Goal: Transaction & Acquisition: Purchase product/service

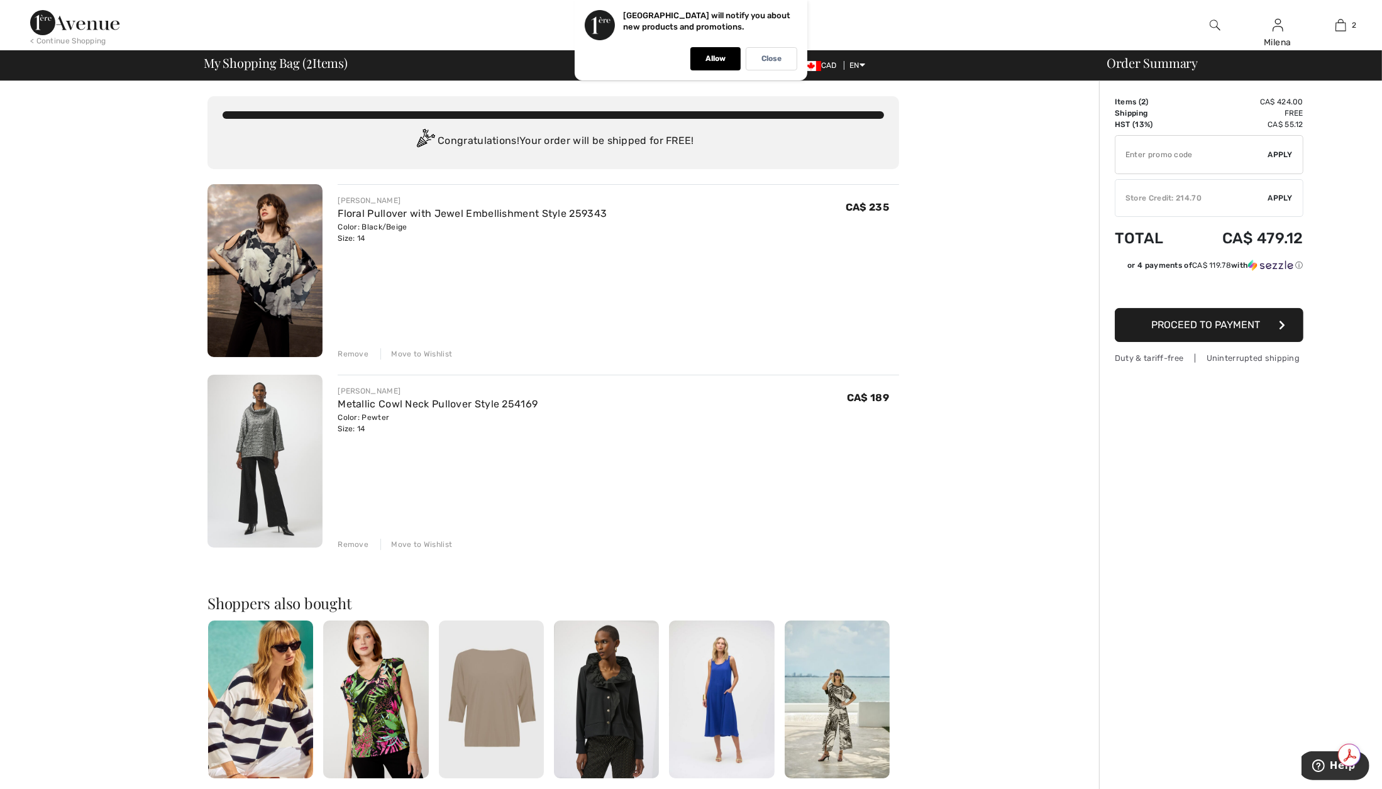
click at [358, 355] on div "Remove" at bounding box center [353, 353] width 31 height 11
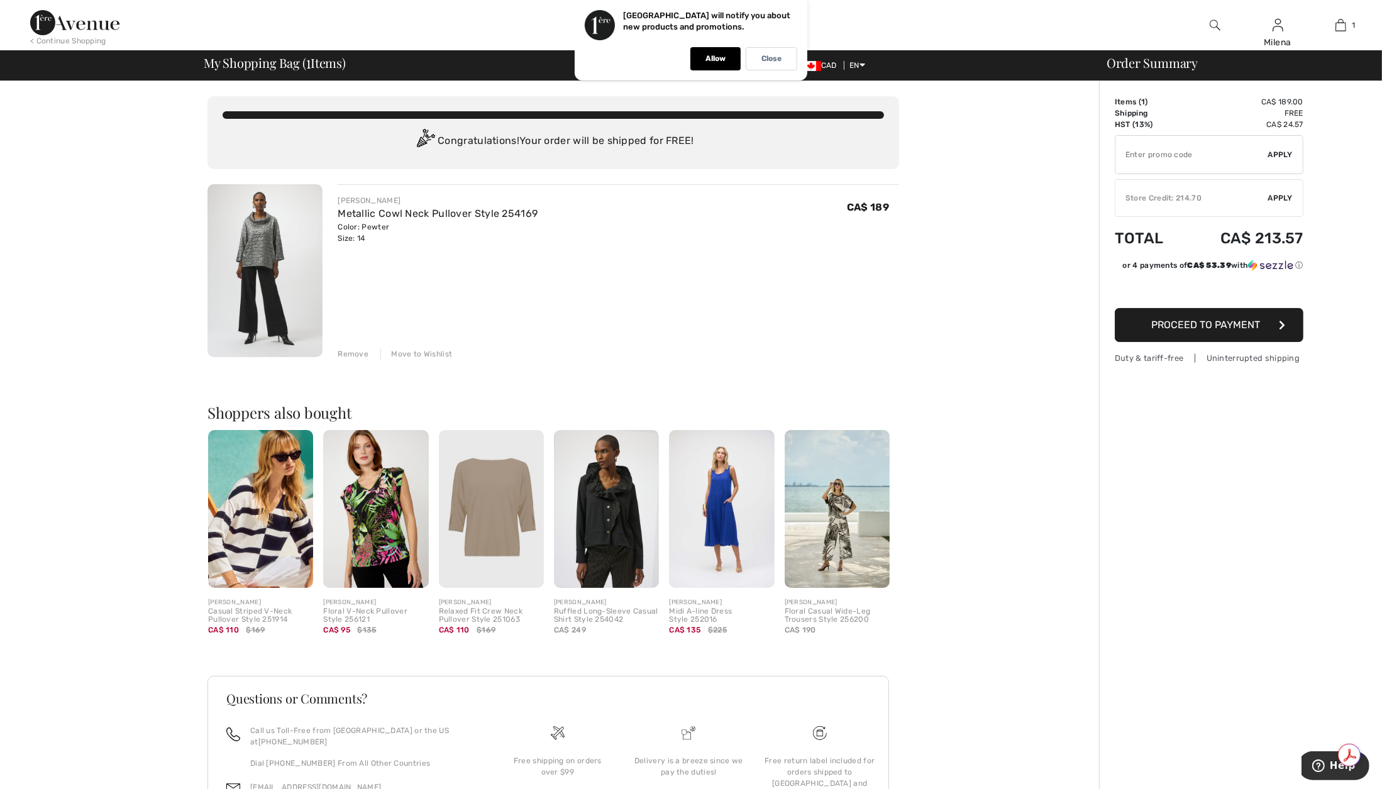
click at [1223, 322] on span "Proceed to Payment" at bounding box center [1206, 325] width 109 height 12
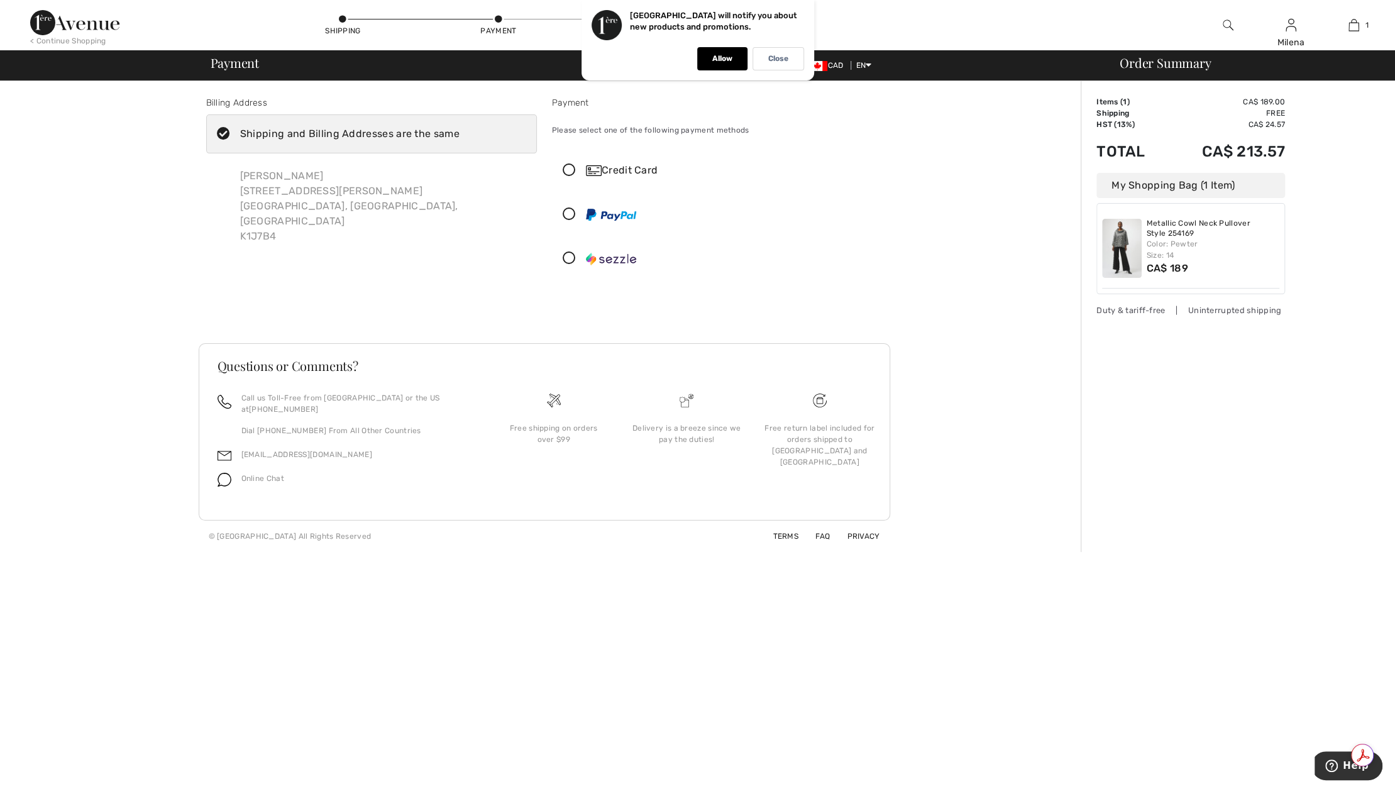
click at [329, 189] on div "Milena Dimitrova 1056 Laporte Street Ottawa, ON, CA K1J7B4" at bounding box center [383, 206] width 307 height 96
click at [360, 132] on div "Shipping and Billing Addresses are the same" at bounding box center [349, 133] width 219 height 15
click at [460, 132] on input "Shipping and Billing Addresses are the same" at bounding box center [464, 134] width 8 height 38
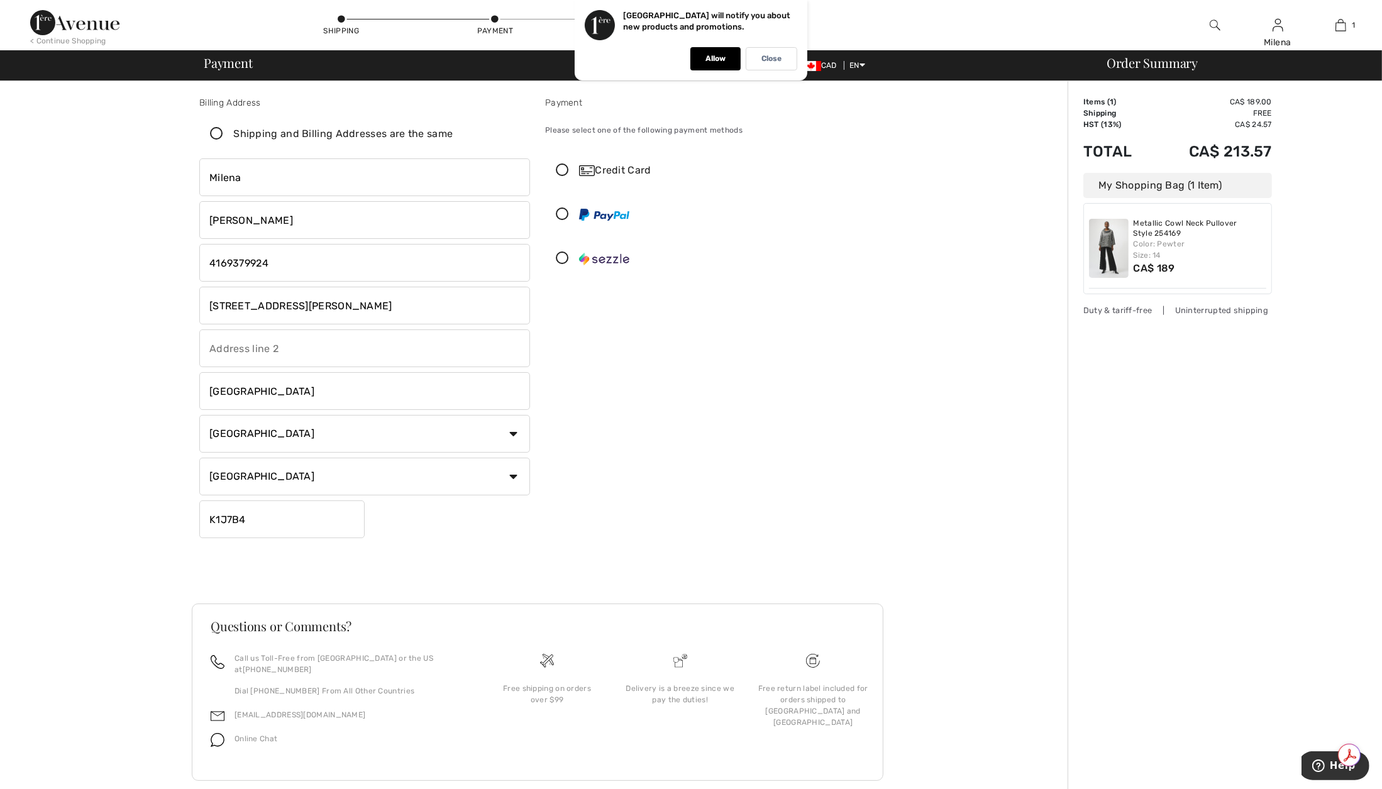
checkbox input "false"
drag, startPoint x: 301, startPoint y: 262, endPoint x: 166, endPoint y: 250, distance: 135.7
click at [166, 250] on div "Billing Address Shipping and Billing Addresses are the same Milena Dimitrova 10…" at bounding box center [538, 446] width 1060 height 731
type input "4374739454"
click at [248, 307] on input "[STREET_ADDRESS][PERSON_NAME]" at bounding box center [364, 306] width 331 height 38
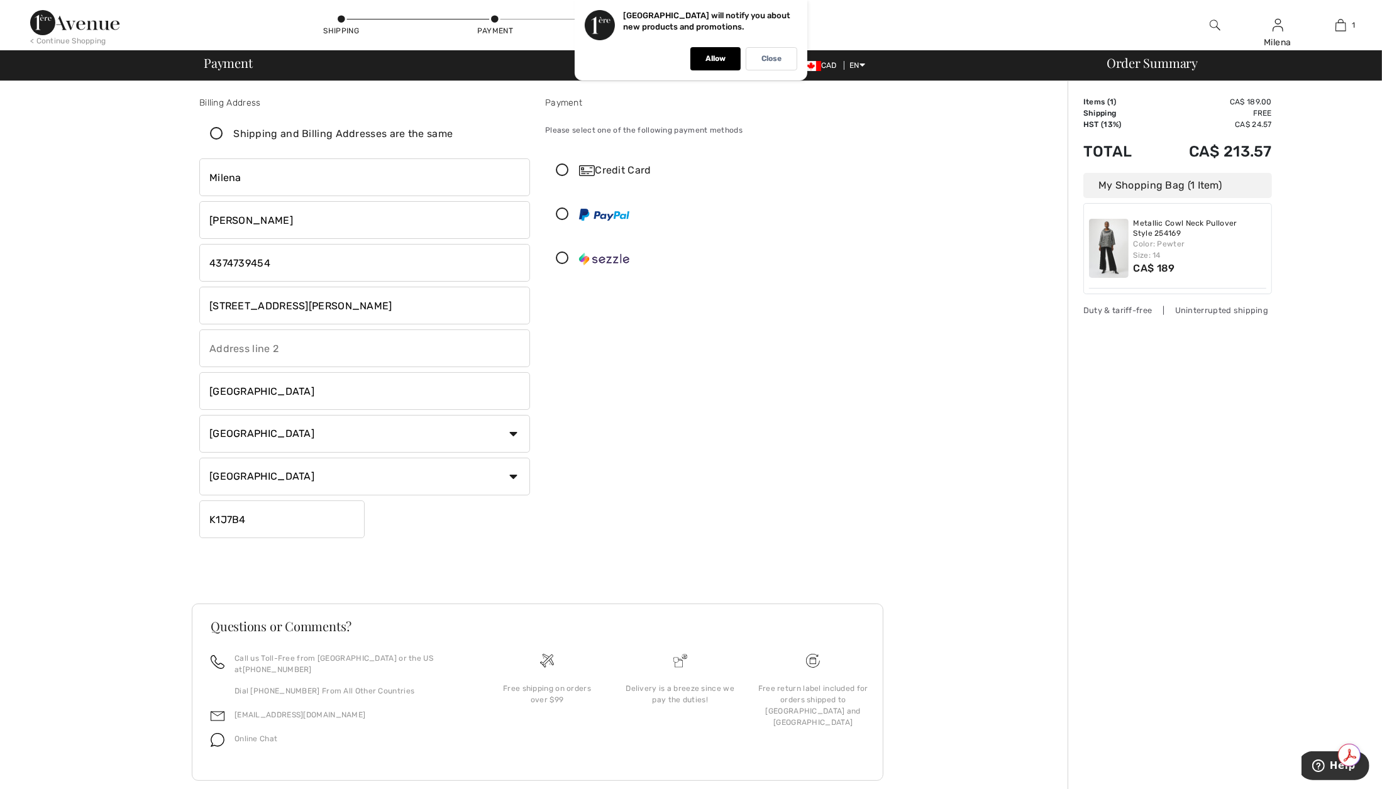
drag, startPoint x: 322, startPoint y: 308, endPoint x: 186, endPoint y: 309, distance: 136.4
click at [186, 309] on div "Billing Address Shipping and Billing Addresses are the same Milena Dimitrova 10…" at bounding box center [538, 446] width 1060 height 731
type input "465 Keele Street"
drag, startPoint x: 262, startPoint y: 387, endPoint x: 161, endPoint y: 373, distance: 101.6
click at [161, 373] on div "Billing Address Shipping and Billing Addresses are the same Milena Dimitrova 10…" at bounding box center [538, 446] width 1060 height 731
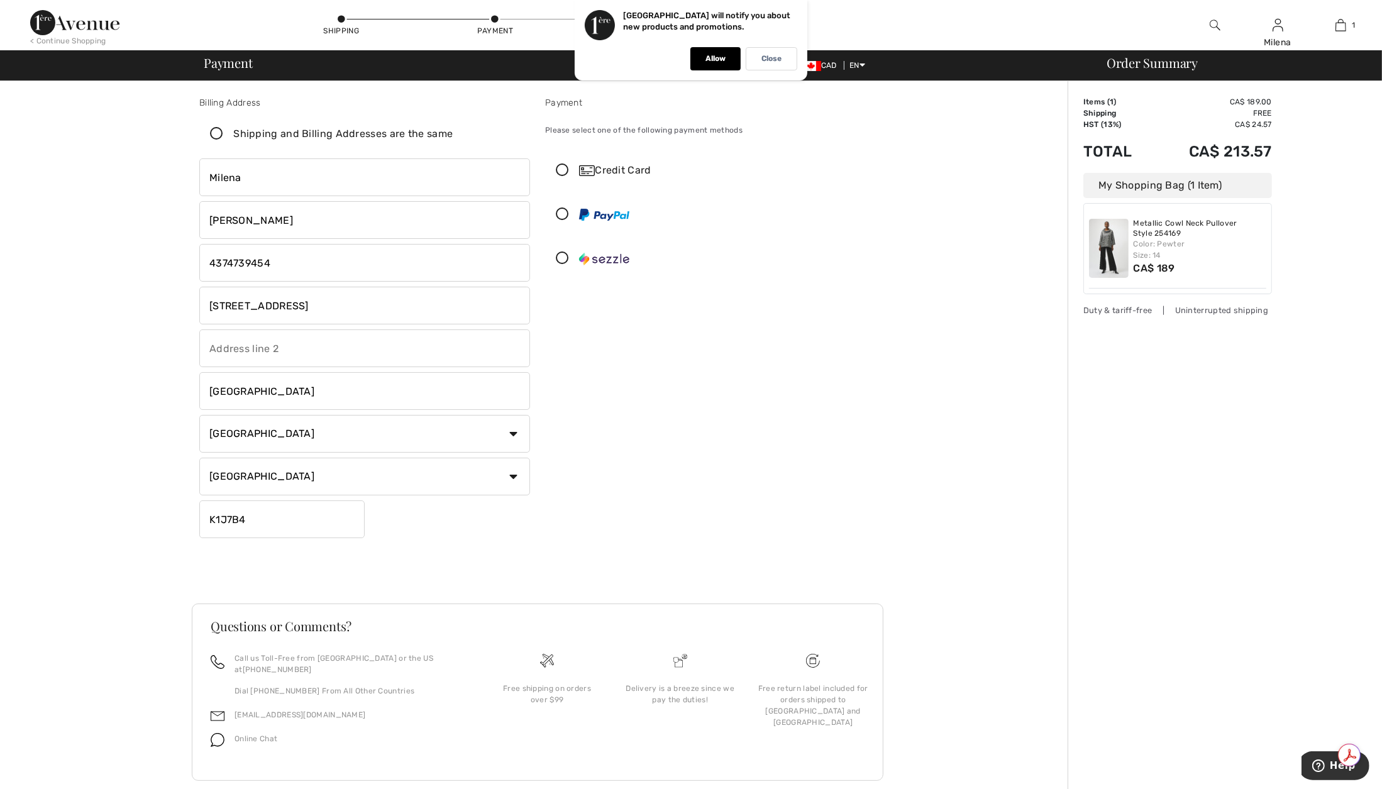
type input "Toronto"
click at [247, 530] on input "K1J7B4" at bounding box center [281, 519] width 165 height 38
drag, startPoint x: 253, startPoint y: 520, endPoint x: 172, endPoint y: 515, distance: 81.2
click at [172, 515] on div "Billing Address Shipping and Billing Addresses are the same Milena Dimitrova 10…" at bounding box center [538, 446] width 1060 height 731
type input "M6N3E1"
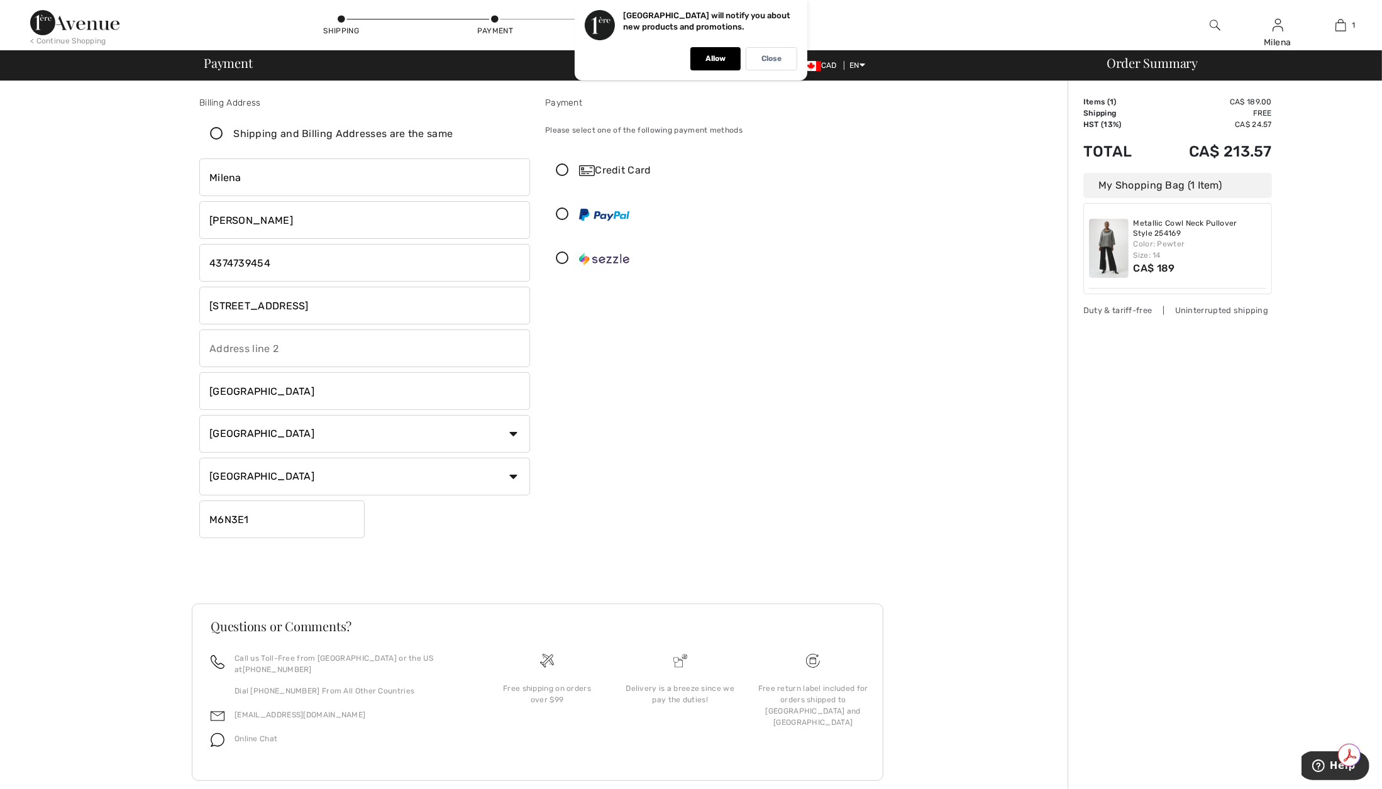
click at [562, 214] on icon at bounding box center [562, 214] width 33 height 13
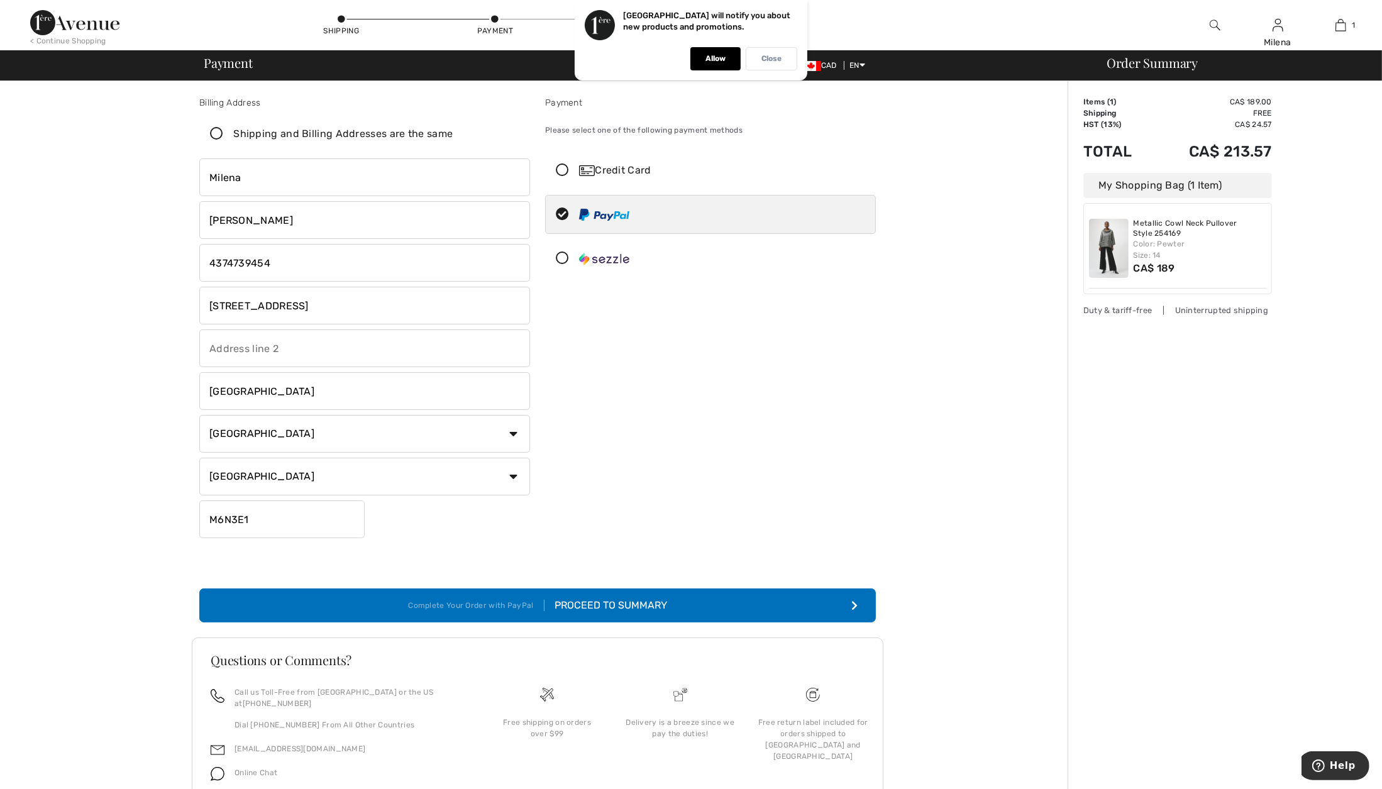
click at [762, 60] on p "Close" at bounding box center [771, 58] width 20 height 9
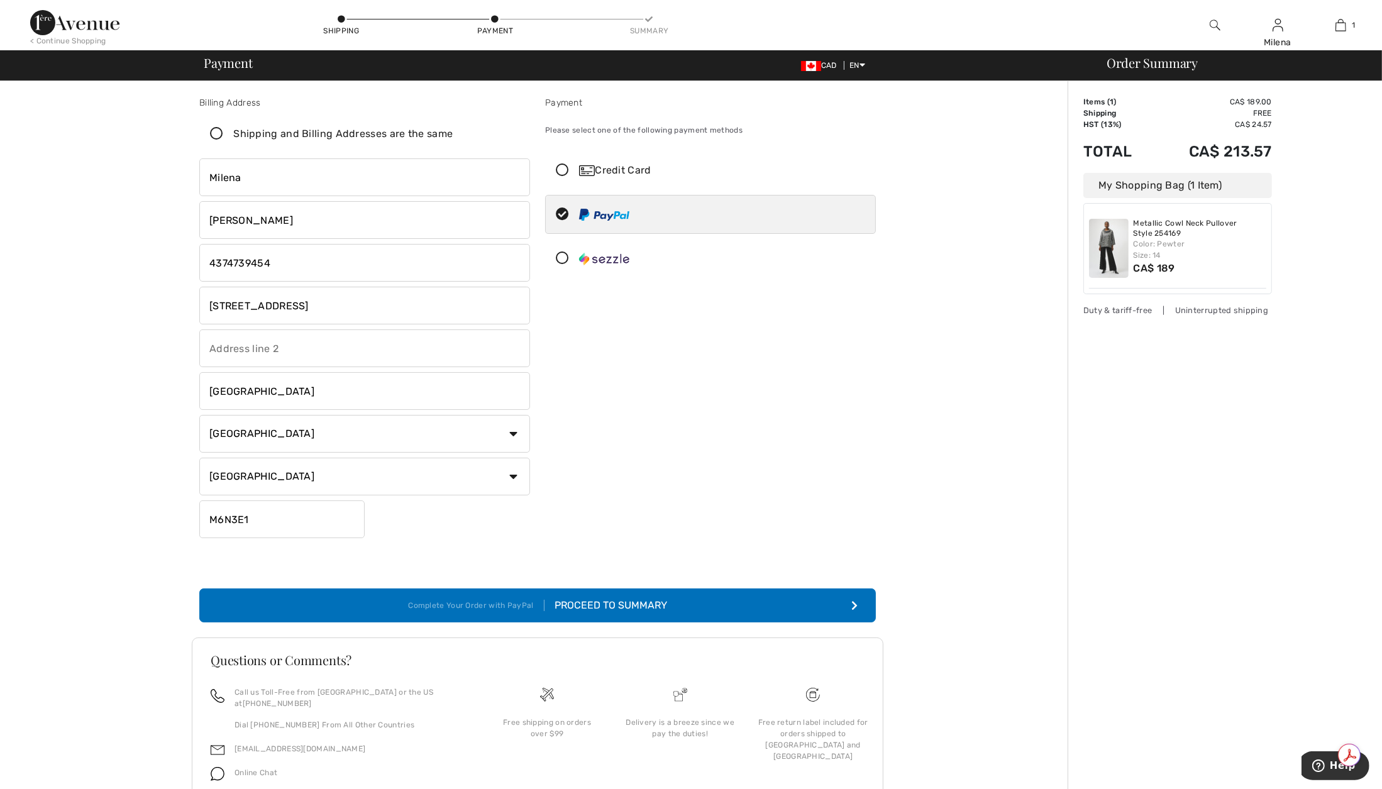
click at [668, 602] on button "Complete Your Order with PayPal Proceed to Summary" at bounding box center [537, 605] width 676 height 34
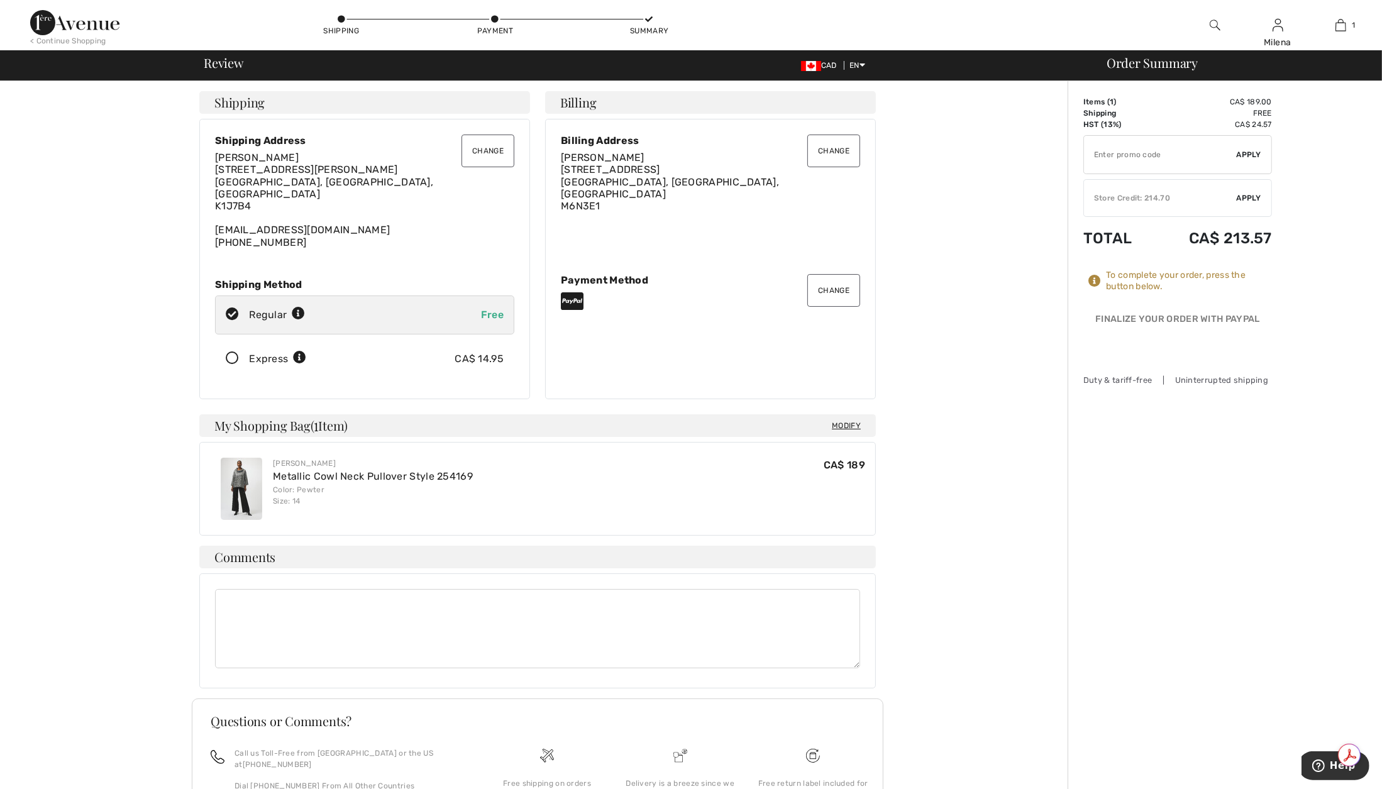
click at [465, 602] on textarea at bounding box center [537, 628] width 645 height 79
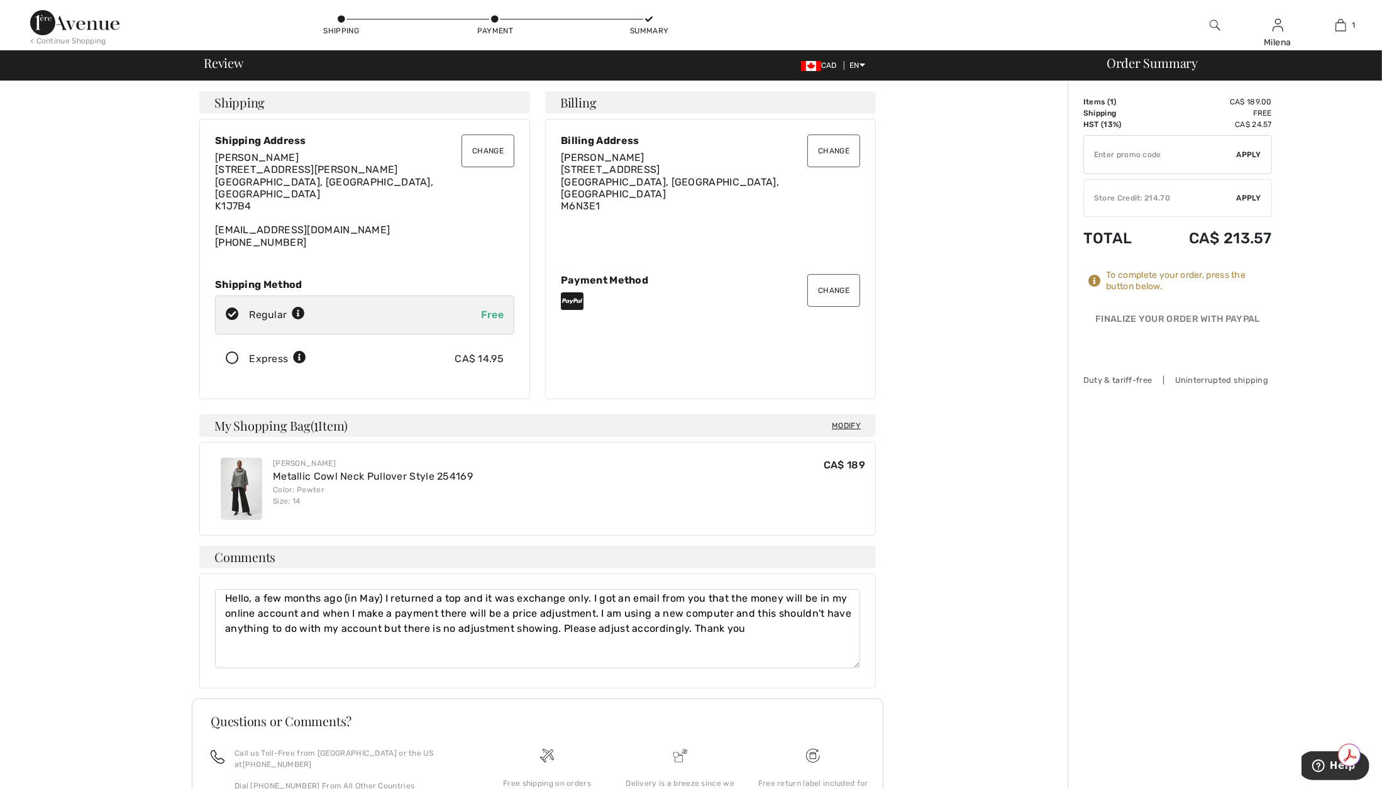
type textarea "Hello, a few months ago (in May) I returned a top and it was exchange only. I g…"
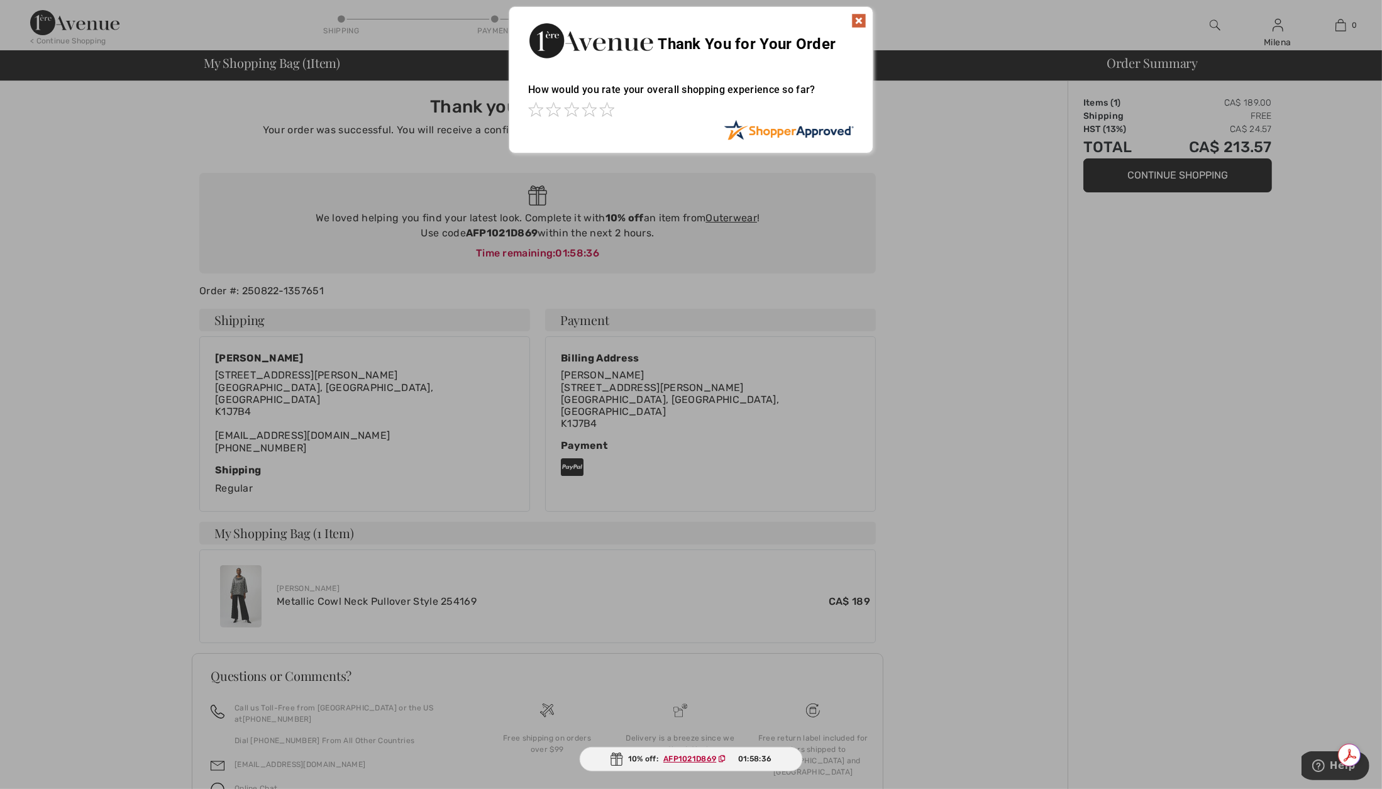
click at [858, 18] on img at bounding box center [858, 20] width 15 height 15
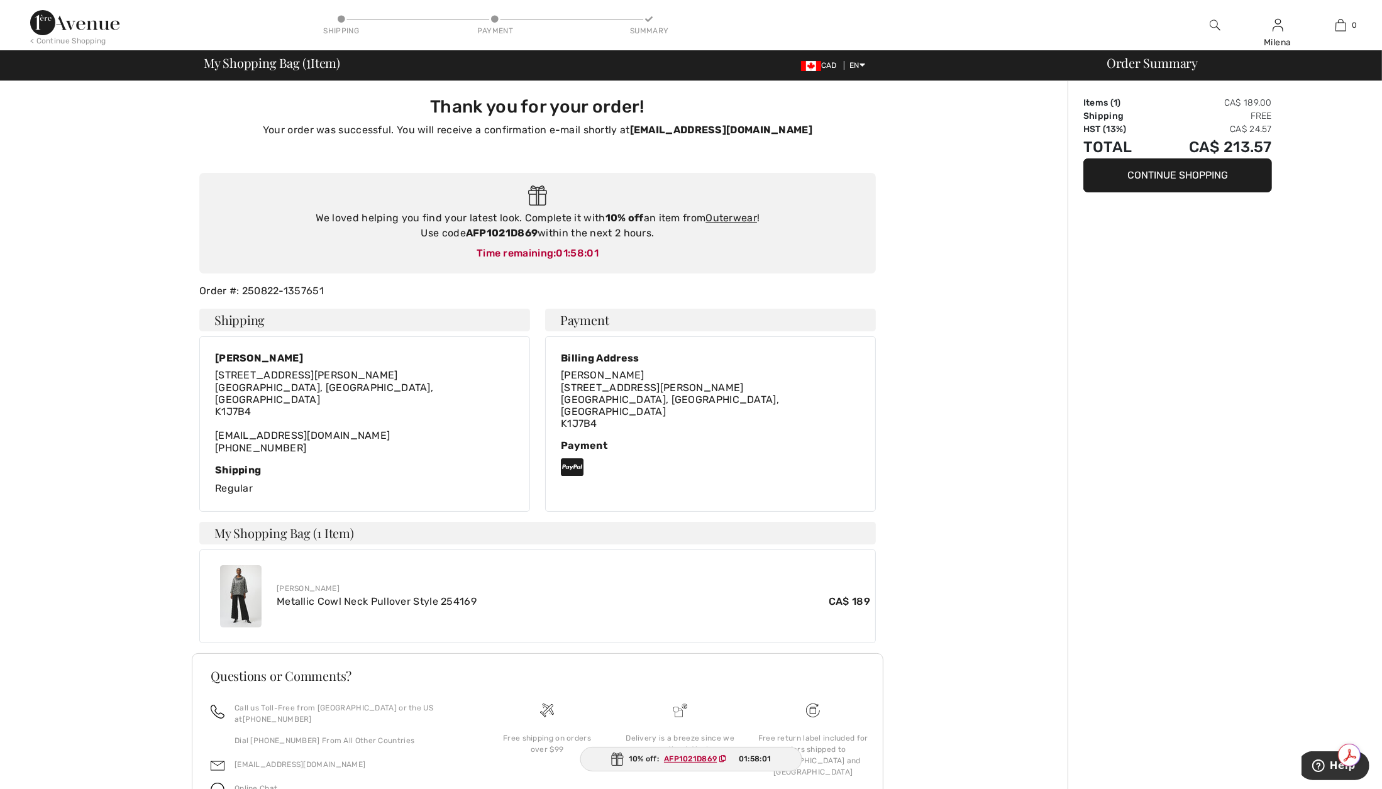
click at [316, 367] on div "[PERSON_NAME] [STREET_ADDRESS][PERSON_NAME] [EMAIL_ADDRESS][DOMAIN_NAME] [PHONE…" at bounding box center [364, 405] width 299 height 107
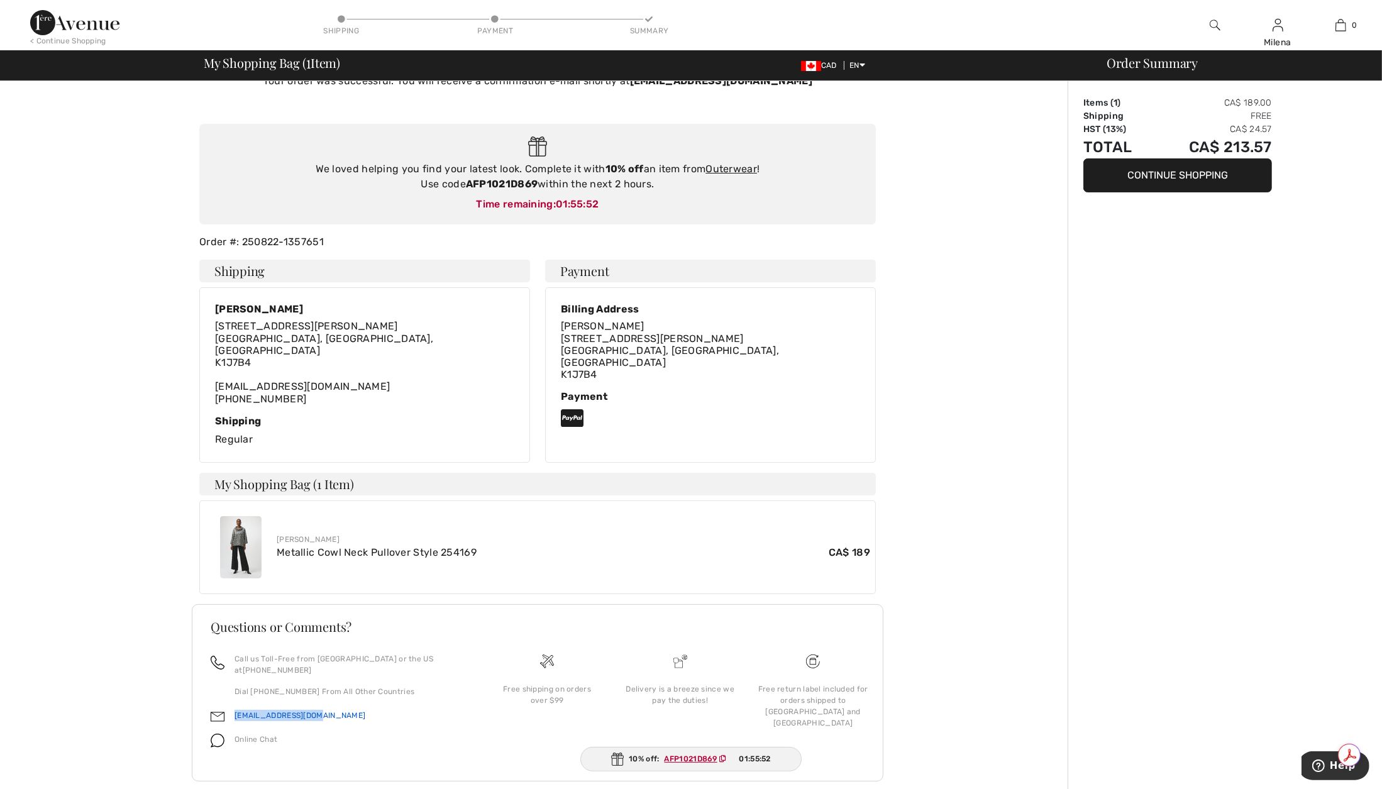
drag, startPoint x: 324, startPoint y: 692, endPoint x: 234, endPoint y: 693, distance: 89.9
click at [234, 707] on div "[EMAIL_ADDRESS][DOMAIN_NAME]" at bounding box center [338, 719] width 255 height 24
copy link "[EMAIL_ADDRESS][DOMAIN_NAME]"
drag, startPoint x: 1316, startPoint y: 573, endPoint x: 1299, endPoint y: 526, distance: 49.5
